Goal: Task Accomplishment & Management: Use online tool/utility

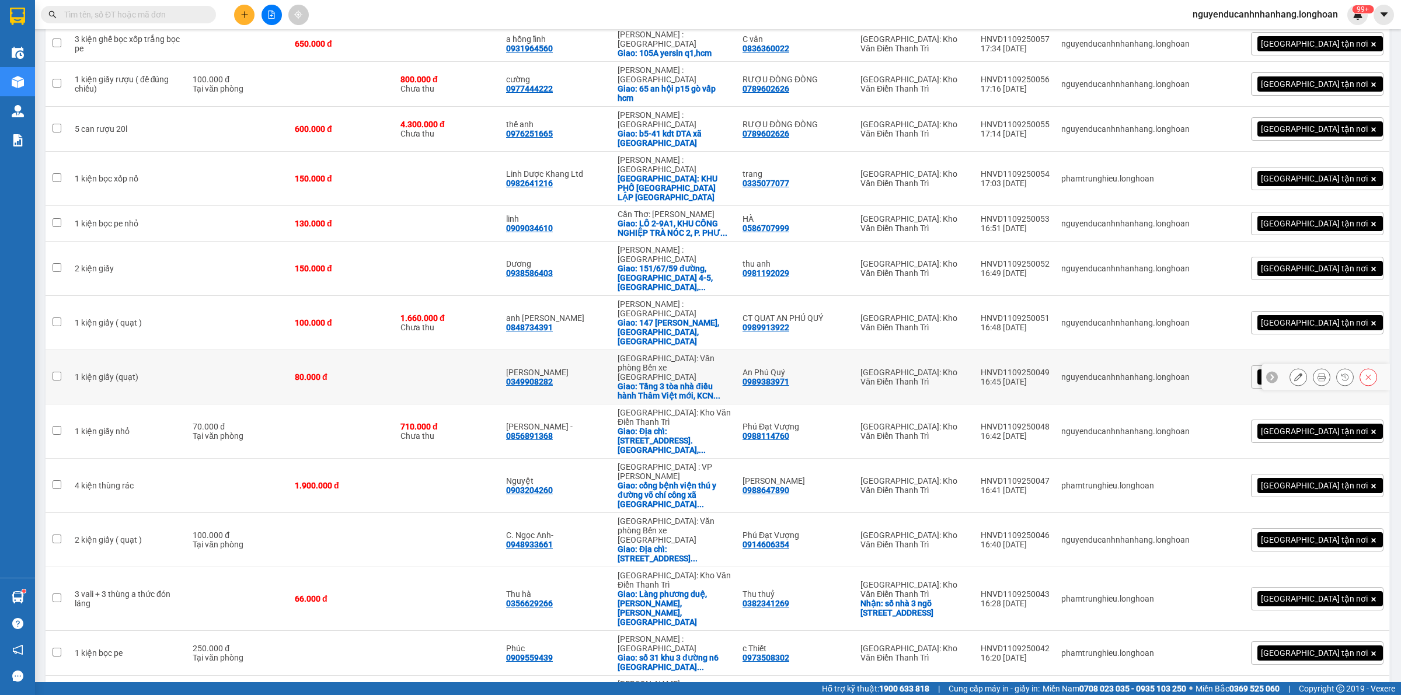
scroll to position [365, 0]
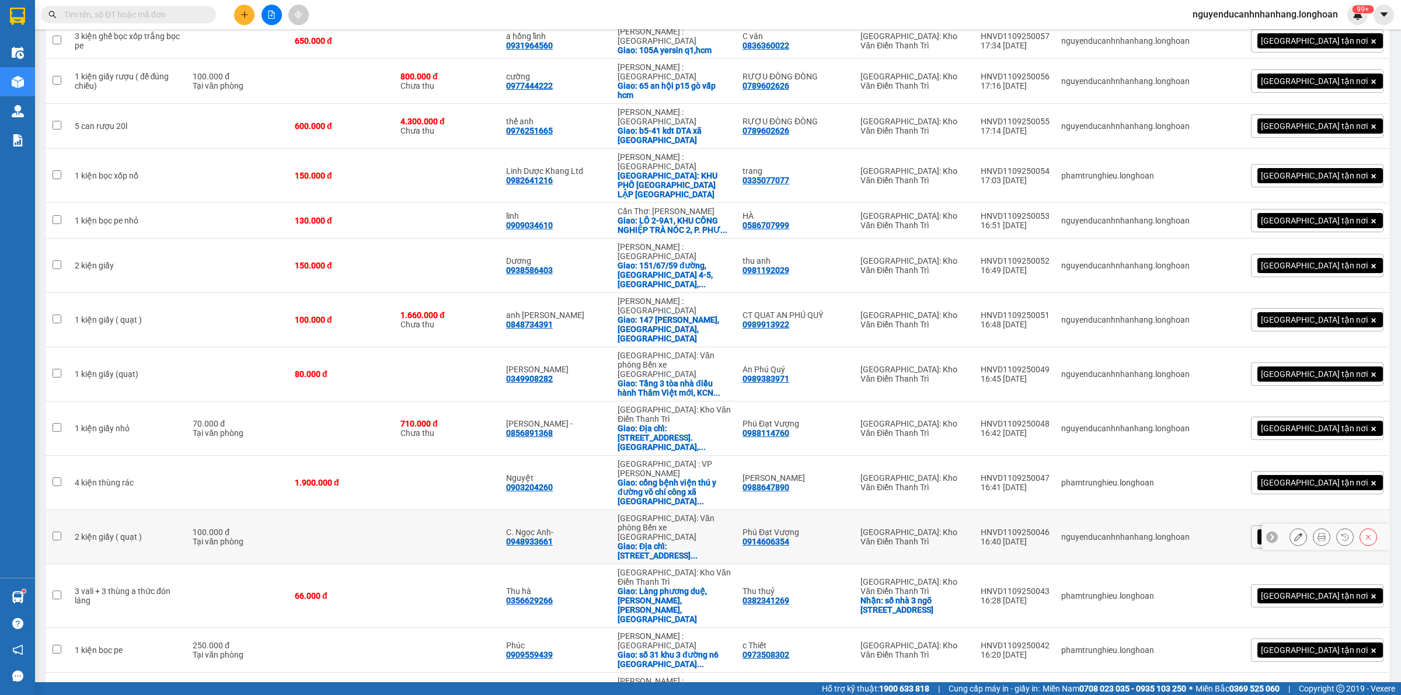
click at [57, 532] on input "checkbox" at bounding box center [57, 536] width 9 height 9
checkbox input "true"
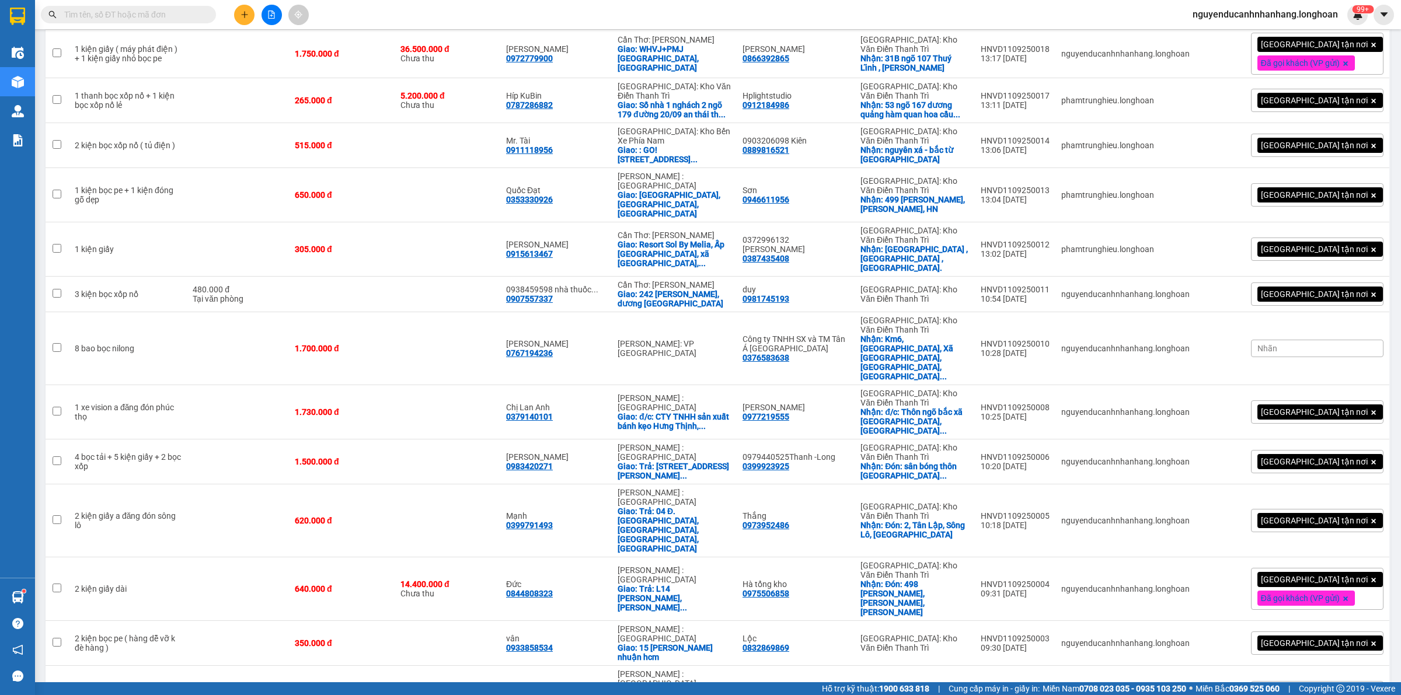
scroll to position [1764, 0]
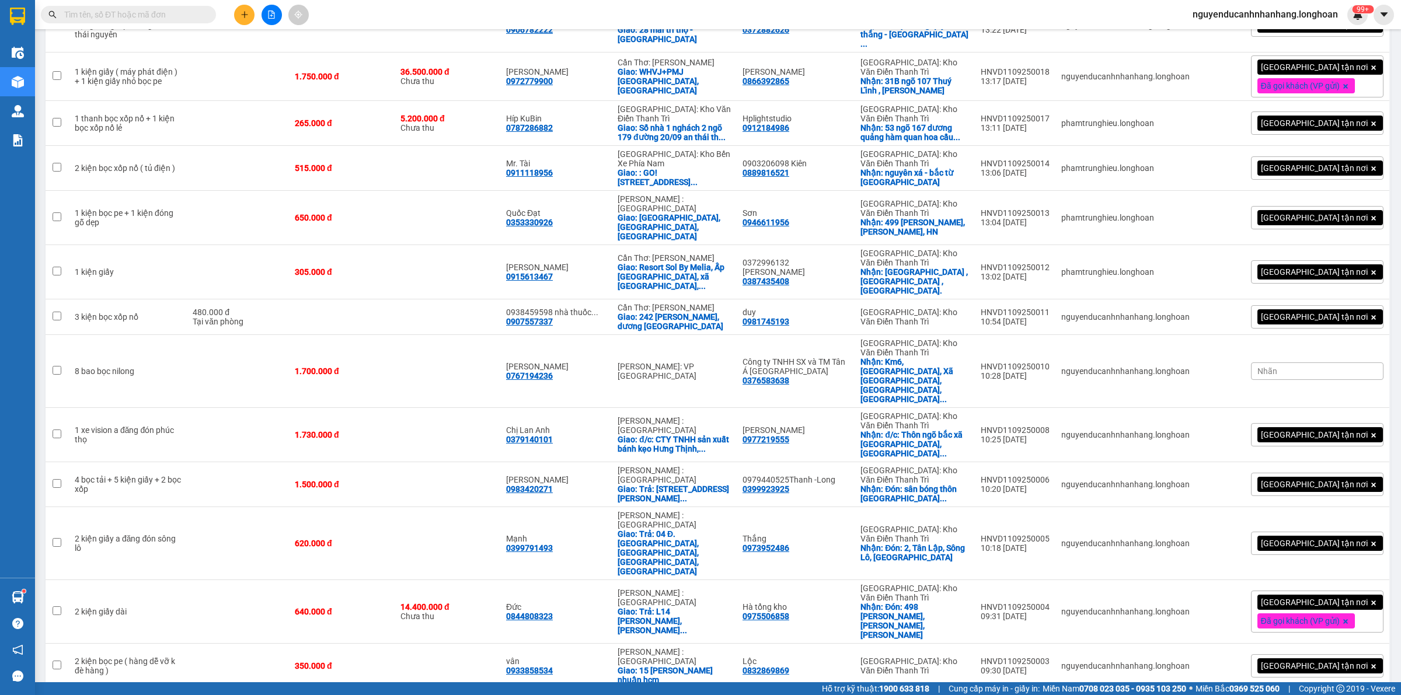
checkbox input "true"
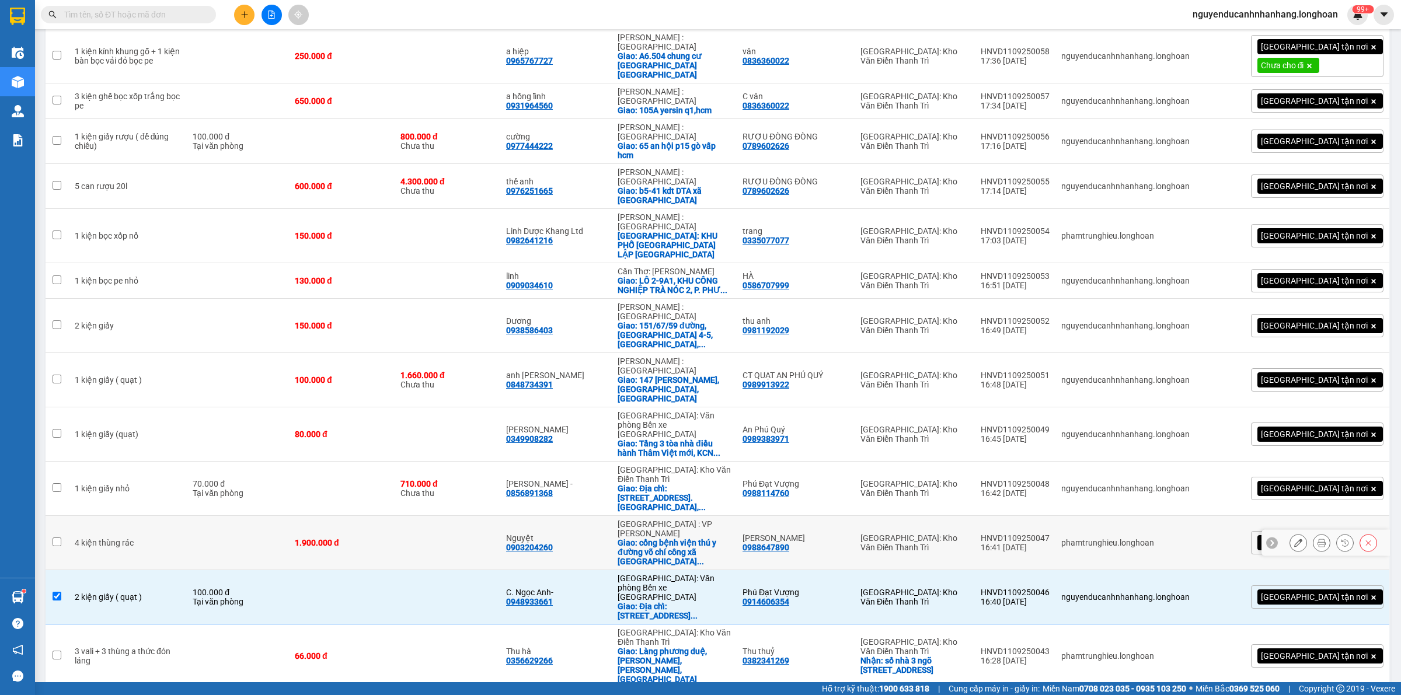
scroll to position [232, 0]
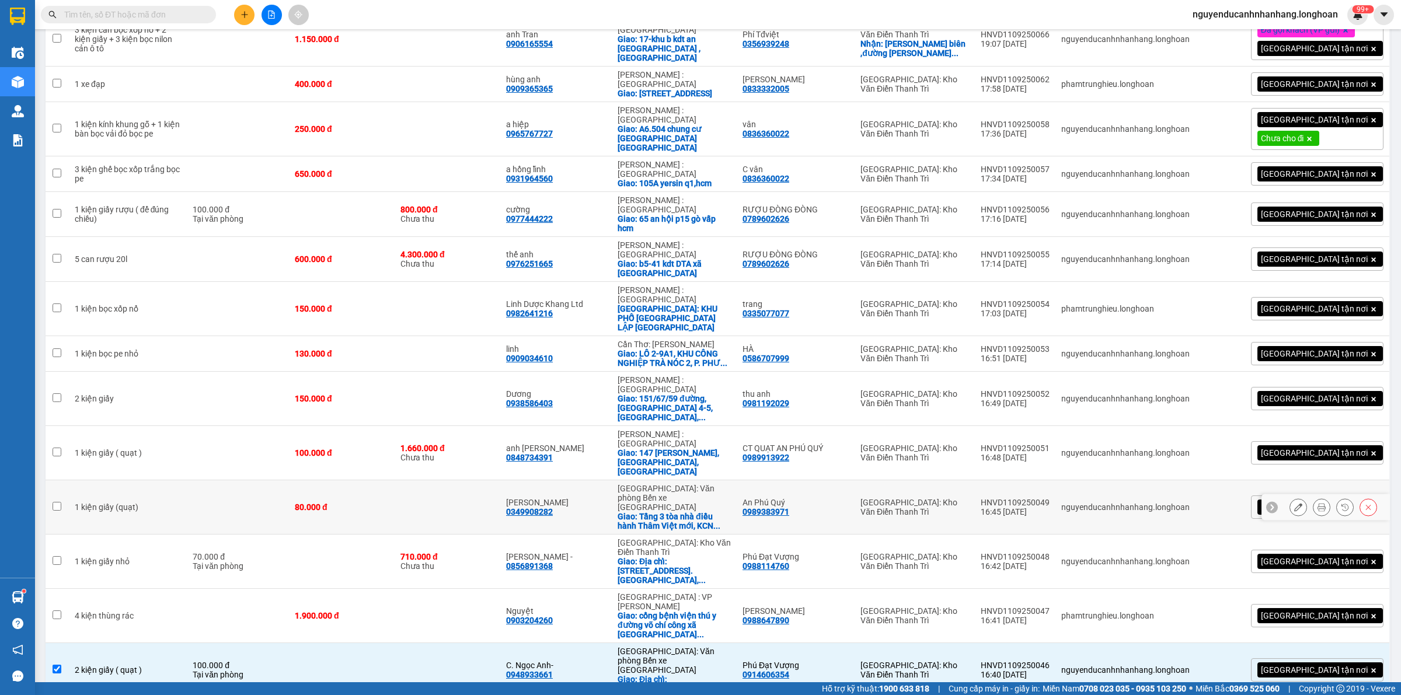
click at [54, 502] on input "checkbox" at bounding box center [57, 506] width 9 height 9
checkbox input "true"
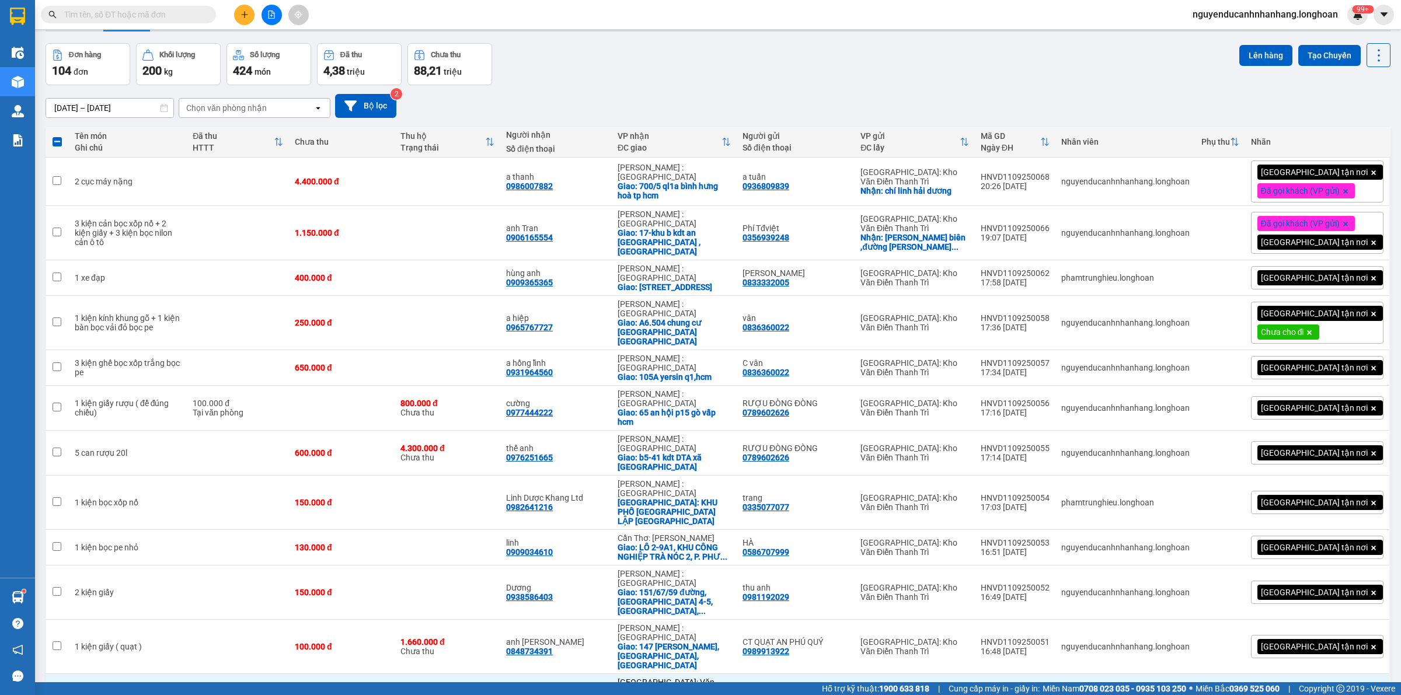
scroll to position [0, 0]
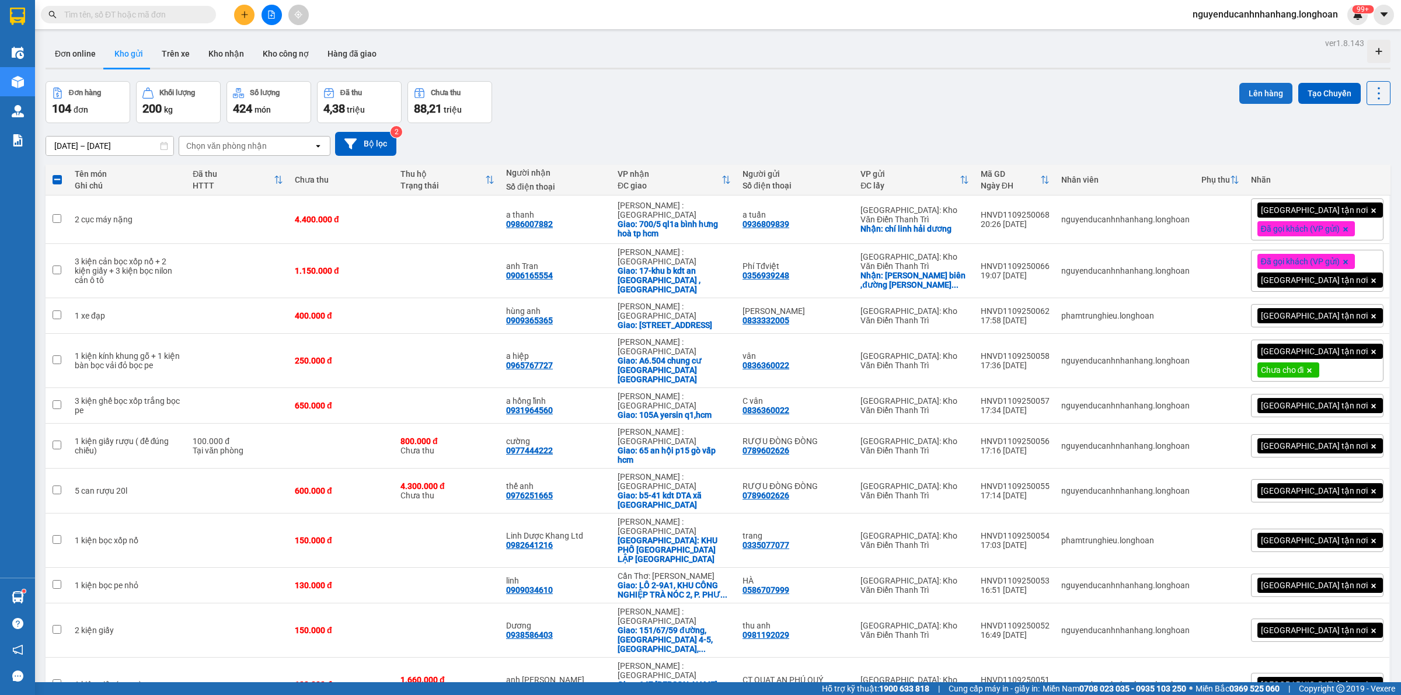
click at [1251, 99] on button "Lên hàng" at bounding box center [1265, 93] width 53 height 21
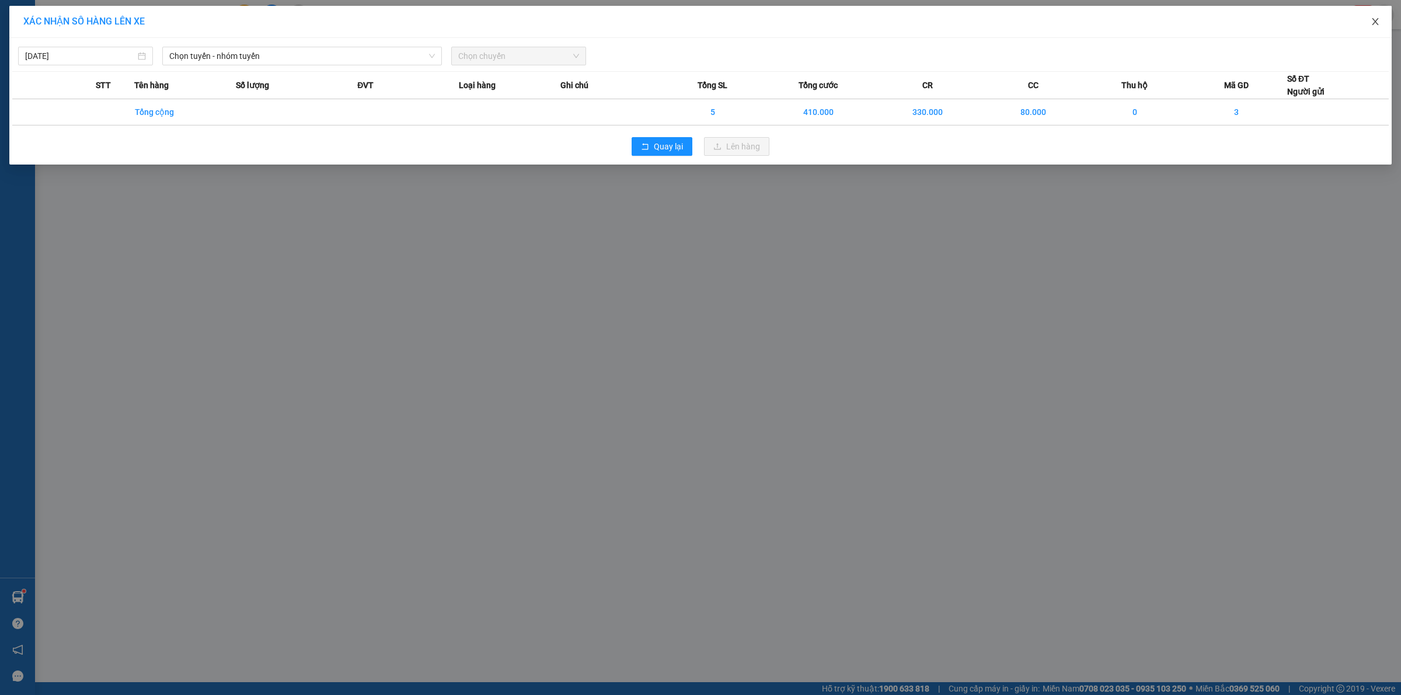
click at [1376, 25] on icon "close" at bounding box center [1375, 21] width 9 height 9
